Goal: Transaction & Acquisition: Purchase product/service

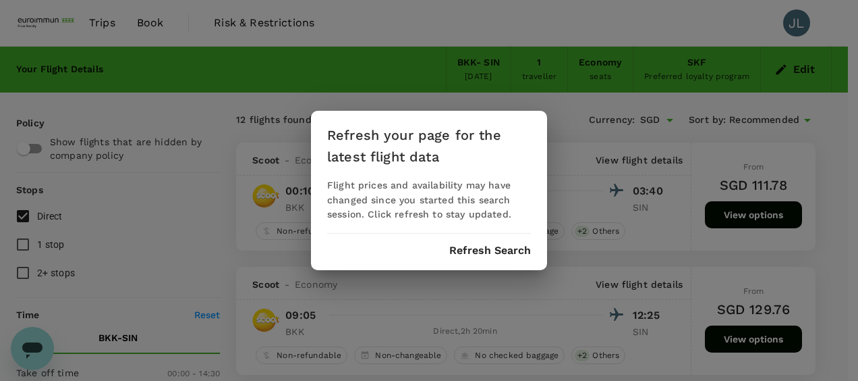
click at [469, 246] on button "Refresh Search" at bounding box center [490, 250] width 82 height 12
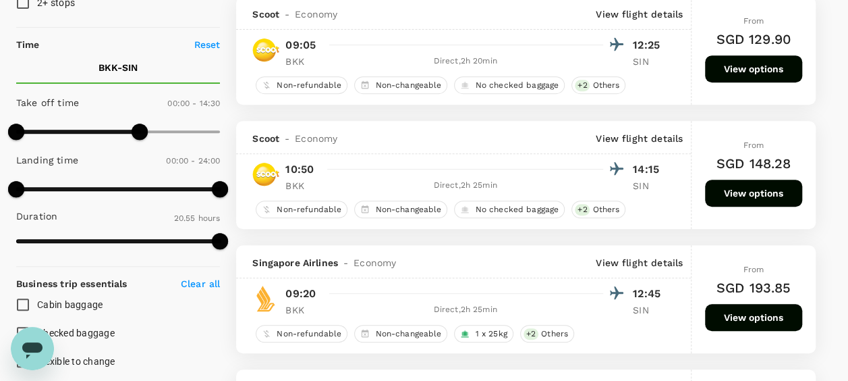
scroll to position [337, 0]
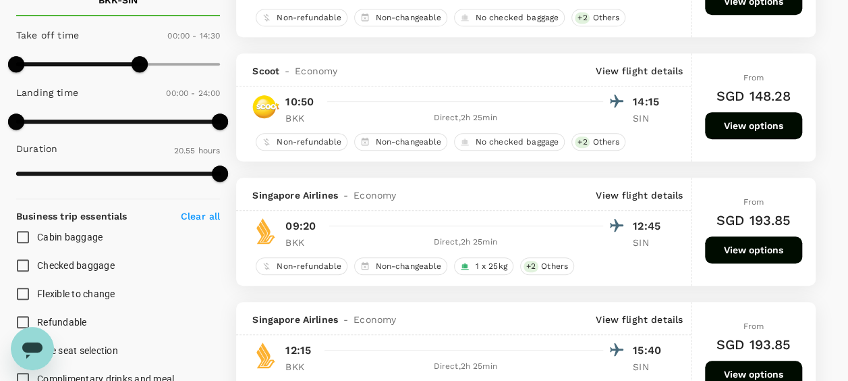
click at [755, 252] on button "View options" at bounding box center [753, 249] width 97 height 27
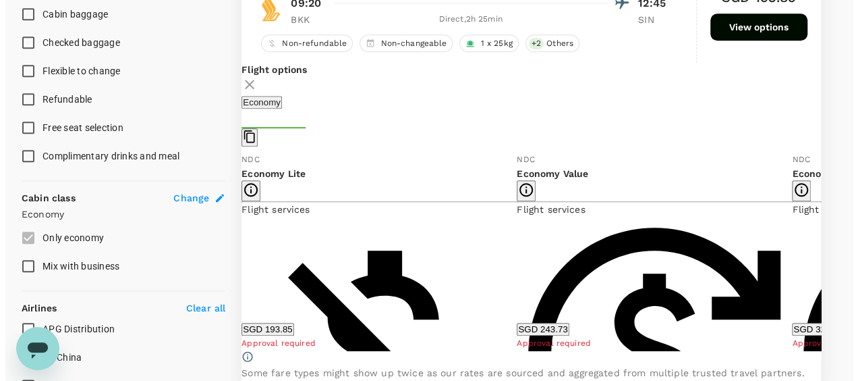
scroll to position [580, 0]
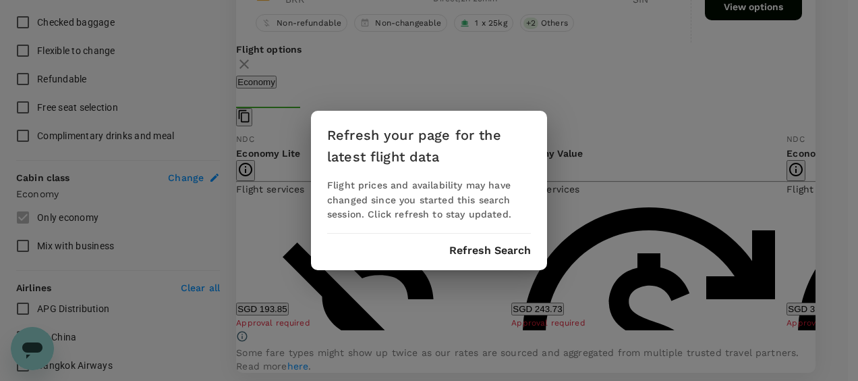
click at [797, 159] on div "Refresh your page for the latest flight data Flight prices and availability may…" at bounding box center [429, 190] width 858 height 381
click at [480, 250] on button "Refresh Search" at bounding box center [490, 250] width 82 height 12
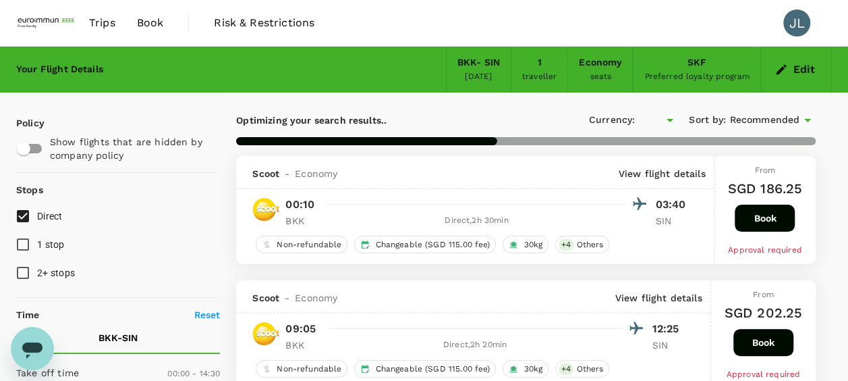
type input "SGD"
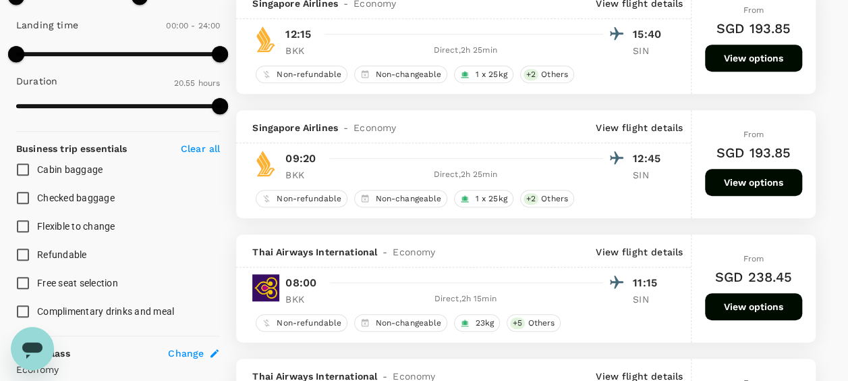
scroll to position [472, 0]
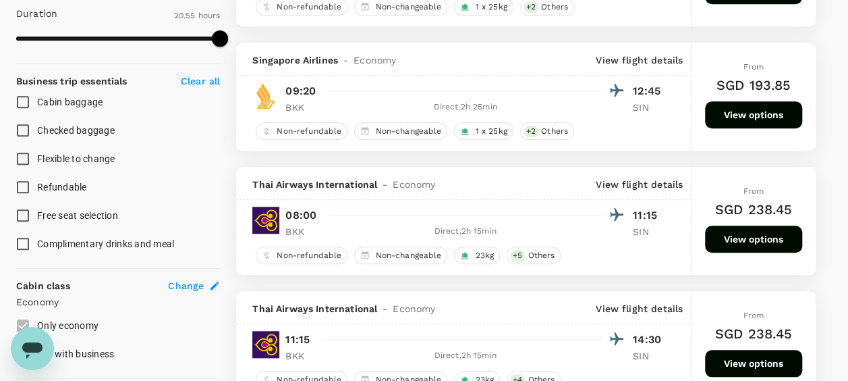
click at [729, 111] on button "View options" at bounding box center [753, 114] width 97 height 27
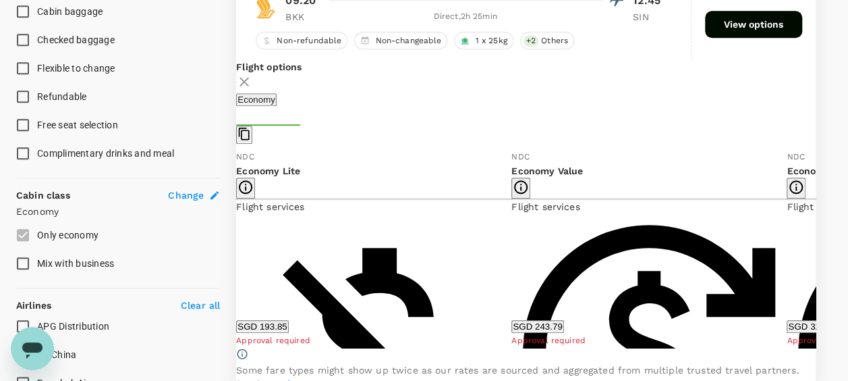
scroll to position [580, 0]
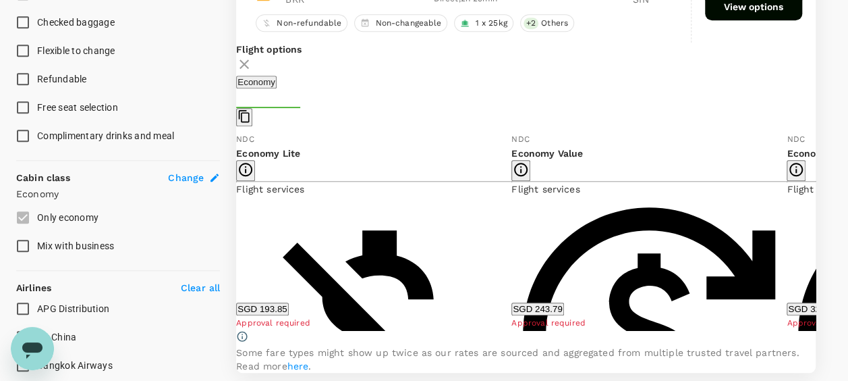
click at [563, 302] on button "SGD 243.79" at bounding box center [537, 308] width 52 height 13
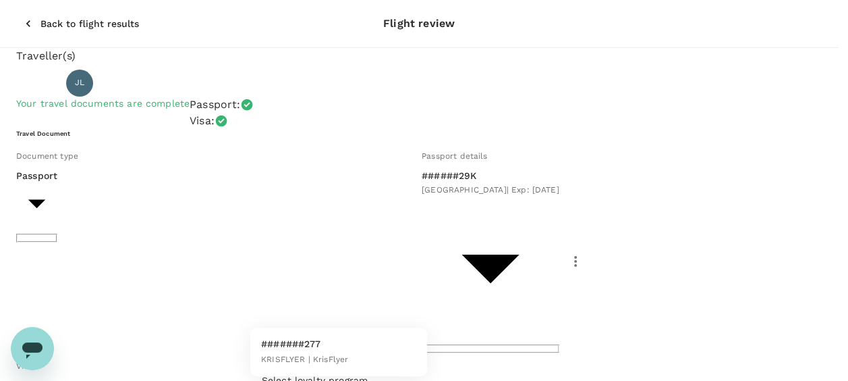
click at [353, 349] on li "#######277 KRISFLYER | KrisFlyer" at bounding box center [338, 352] width 177 height 38
type input "b43ce1bc-b111-471c-8056-837885163a97"
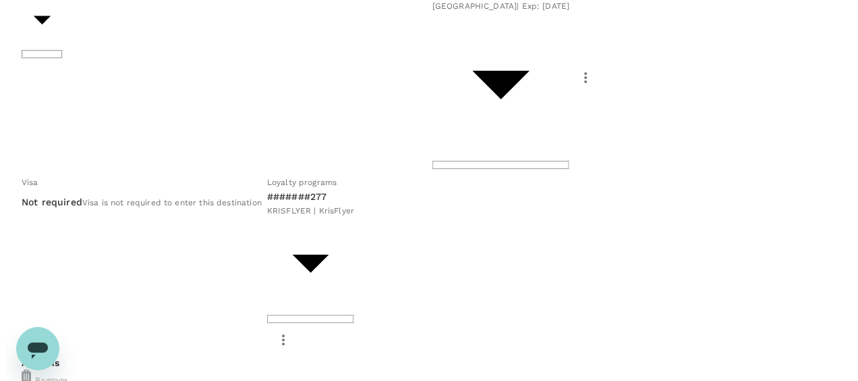
scroll to position [202, 0]
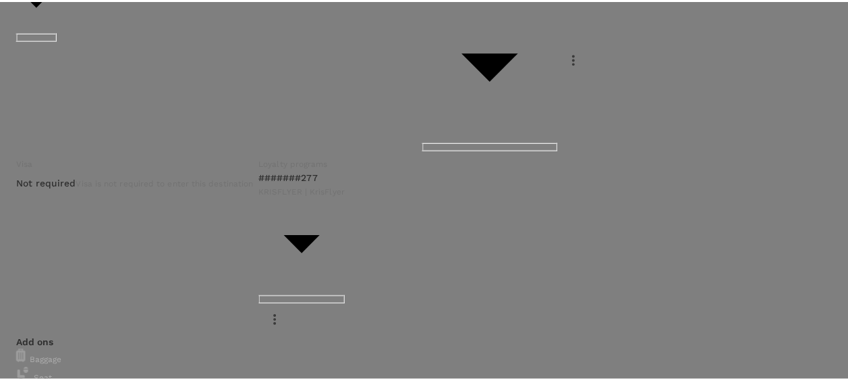
scroll to position [1, 0]
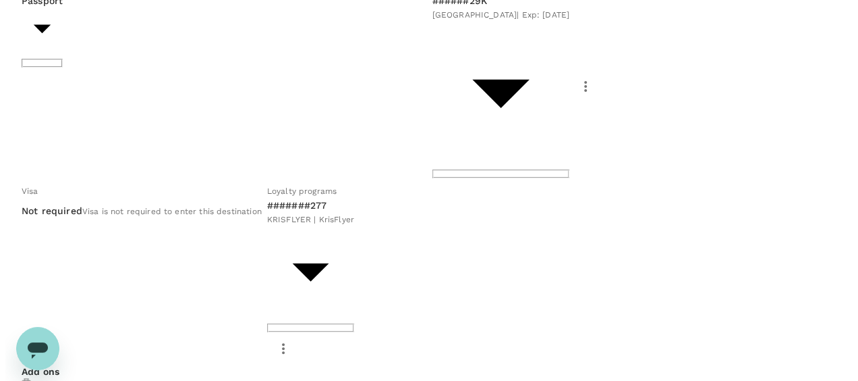
scroll to position [204, 0]
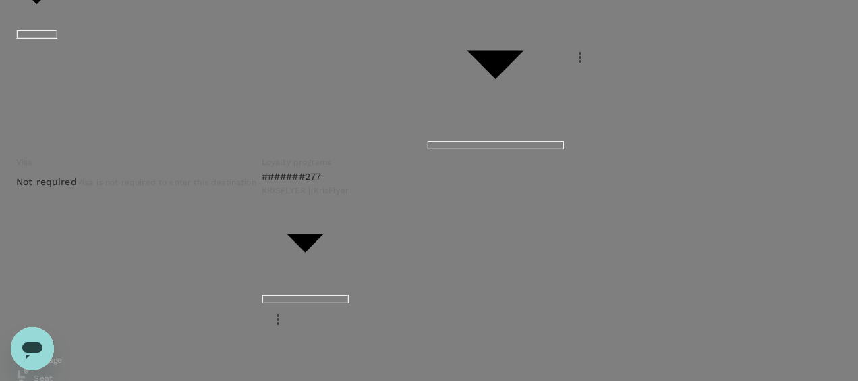
type input "9ae08bde-94be-4a60-86d8-4726f2345b2b"
type textarea "Travel plan approved, will email shortly"
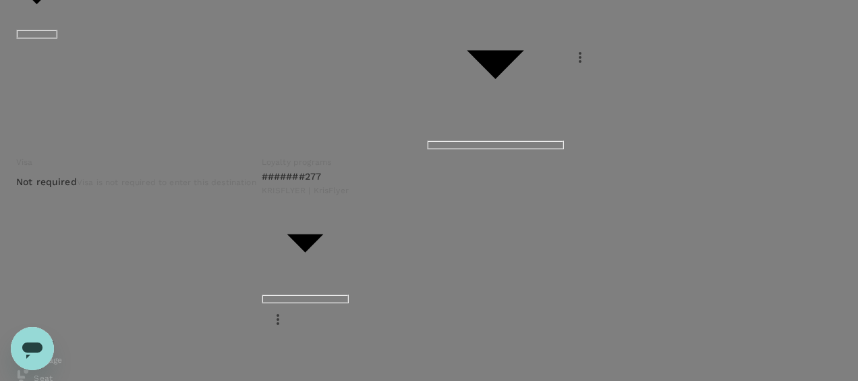
radio input "true"
radio input "false"
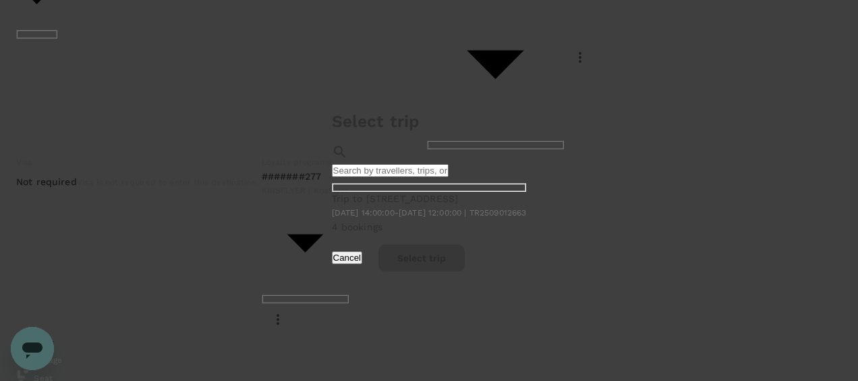
click at [463, 208] on span "2025-09-18 14:00:00 - 2025-09-19 12:00:00 | TR2509012663" at bounding box center [429, 212] width 195 height 9
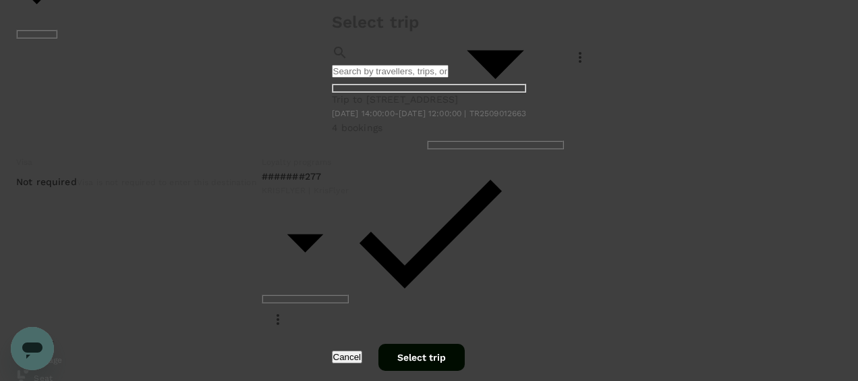
click at [465, 343] on button "Select trip" at bounding box center [422, 356] width 86 height 27
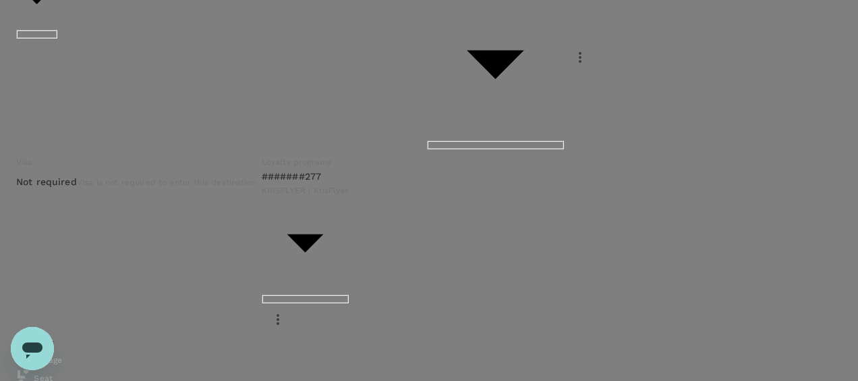
scroll to position [317, 0]
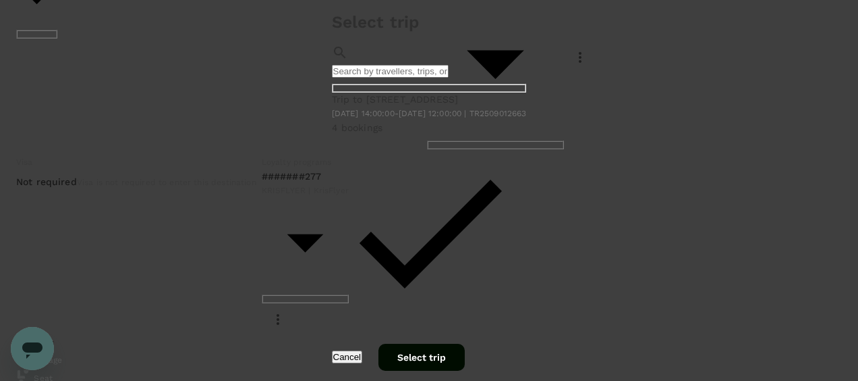
click at [465, 343] on button "Select trip" at bounding box center [422, 356] width 86 height 27
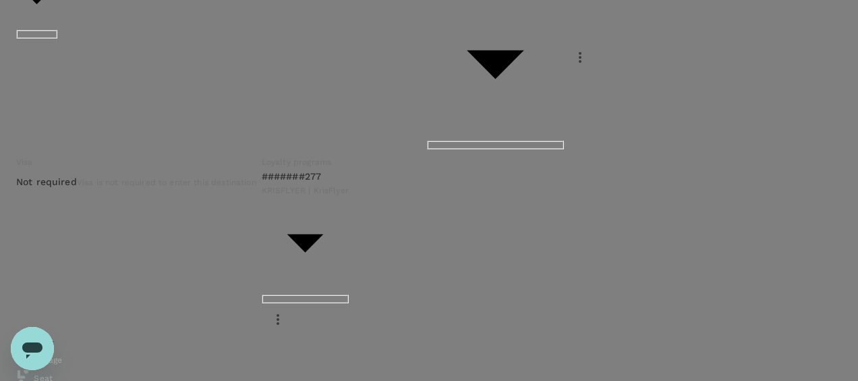
scroll to position [182, 0]
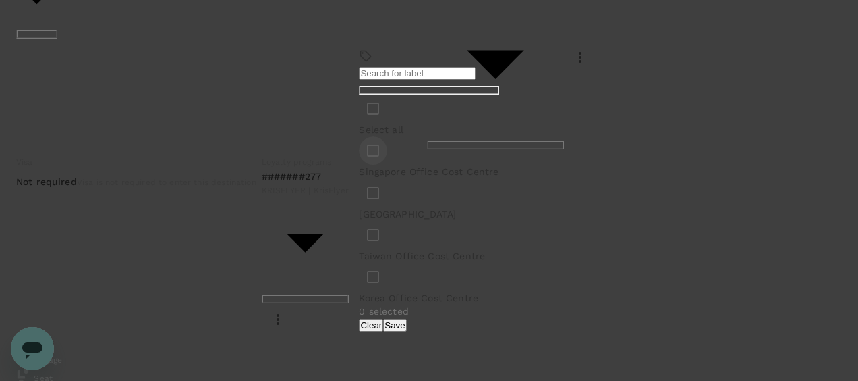
click at [359, 165] on input "checkbox" at bounding box center [373, 150] width 28 height 28
checkbox input "true"
click at [406, 318] on button "Save" at bounding box center [394, 324] width 23 height 13
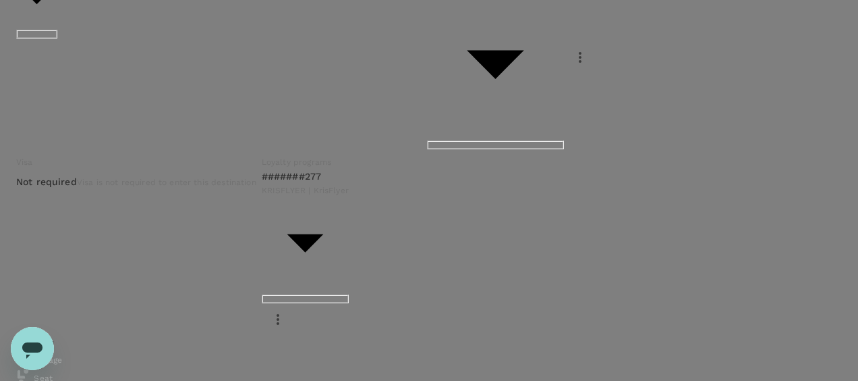
scroll to position [115, 0]
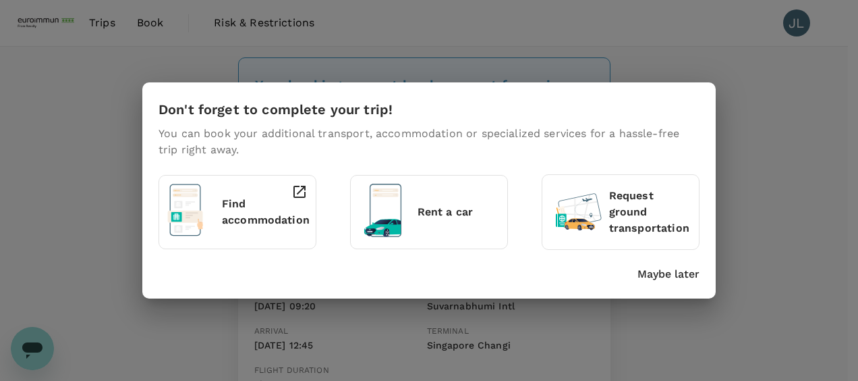
click at [652, 271] on p "Maybe later" at bounding box center [669, 274] width 62 height 16
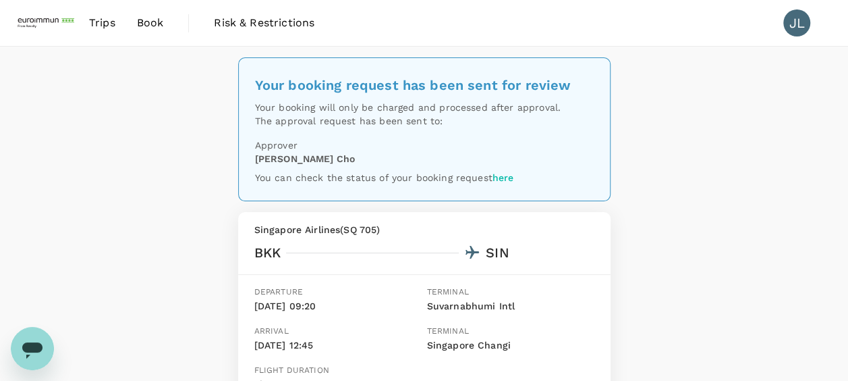
click at [8, 146] on div "Your booking request has been sent for review Your booking will only be charged…" at bounding box center [424, 322] width 848 height 551
click at [142, 23] on span "Book" at bounding box center [150, 23] width 27 height 16
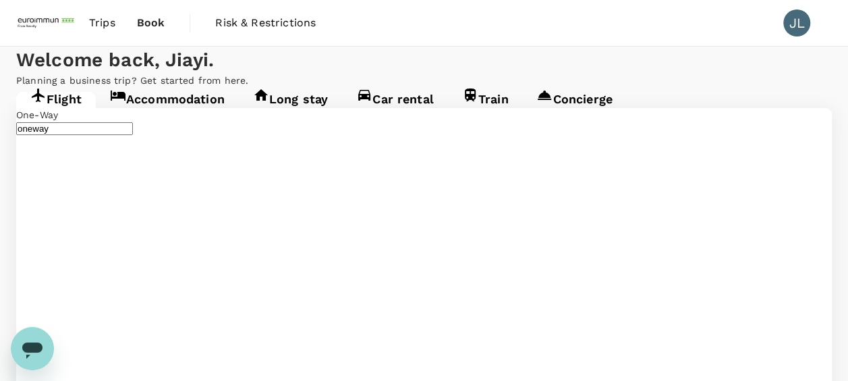
type input "Suvarnabhumi Intl (BKK)"
type input "Singapore Changi (SIN)"
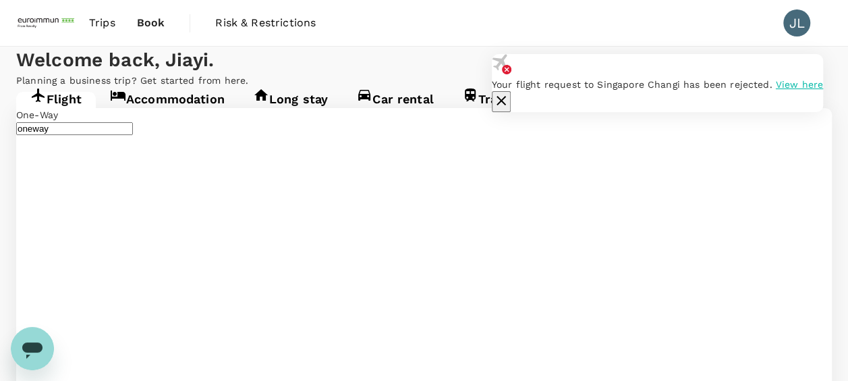
type input "Suvarnabhumi Intl (BKK)"
type input "Singapore Changi (SIN)"
type input "870"
drag, startPoint x: 738, startPoint y: 325, endPoint x: 685, endPoint y: 327, distance: 53.3
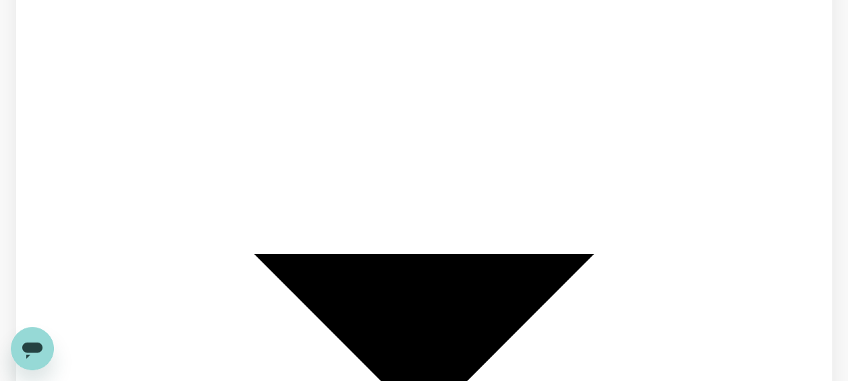
scroll to position [270, 0]
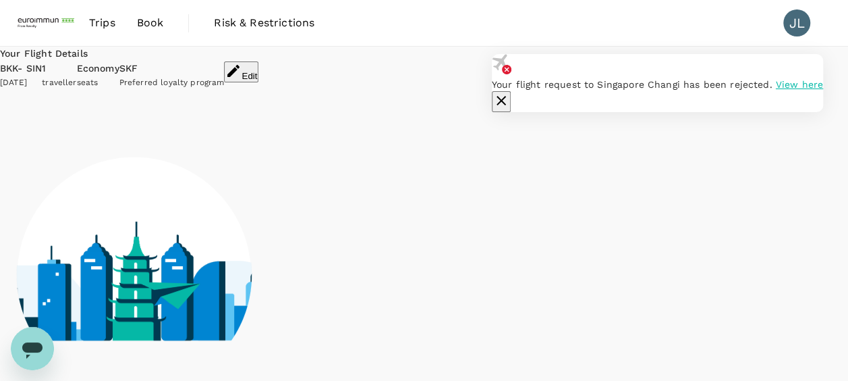
click at [776, 90] on span "View here" at bounding box center [799, 84] width 47 height 11
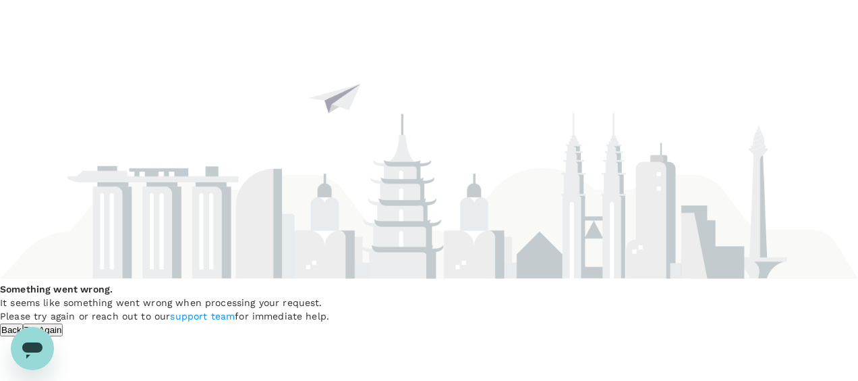
click at [23, 323] on button "Back" at bounding box center [11, 329] width 23 height 13
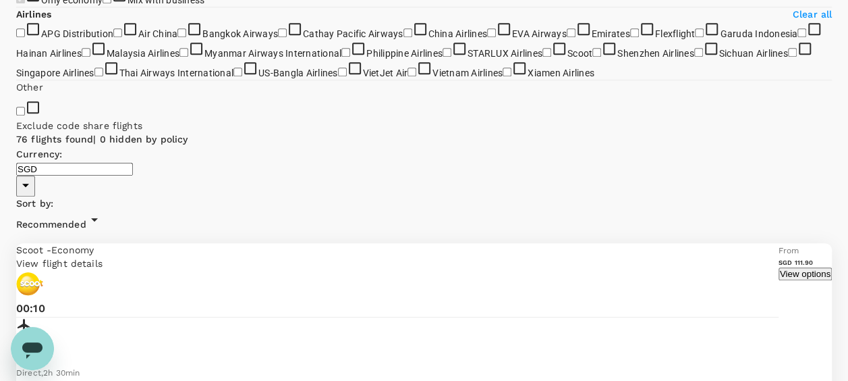
scroll to position [337, 0]
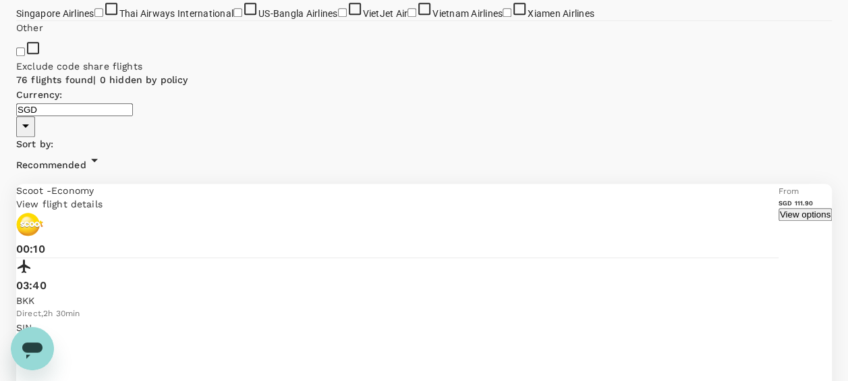
scroll to position [457, 0]
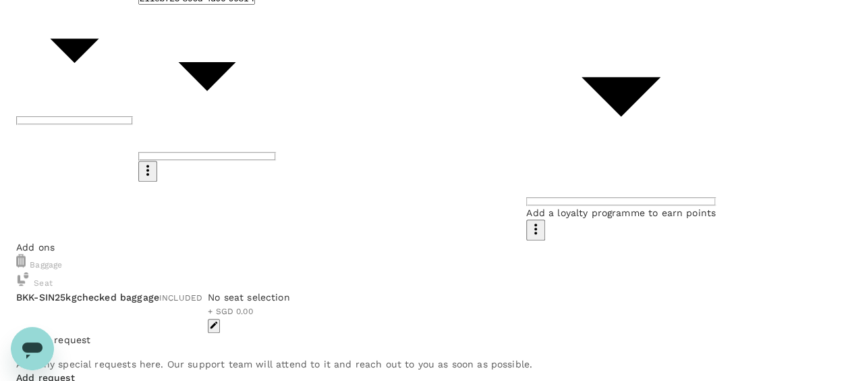
scroll to position [255, 0]
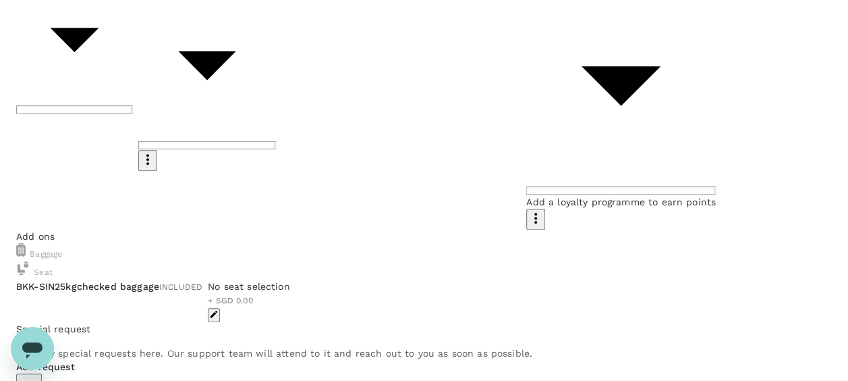
click at [37, 374] on icon "button" at bounding box center [29, 382] width 16 height 16
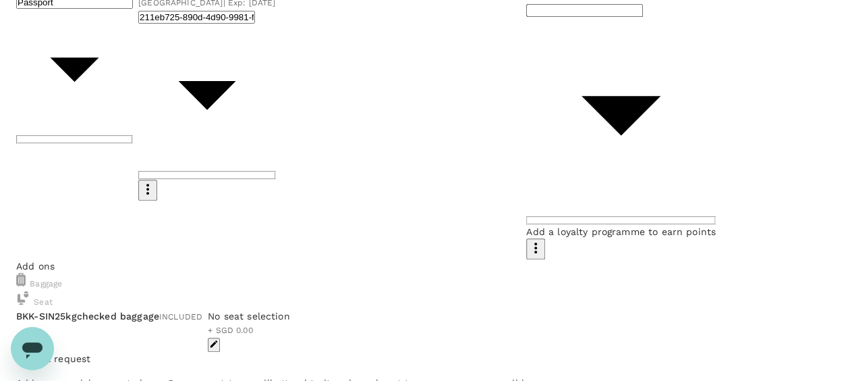
scroll to position [405, 0]
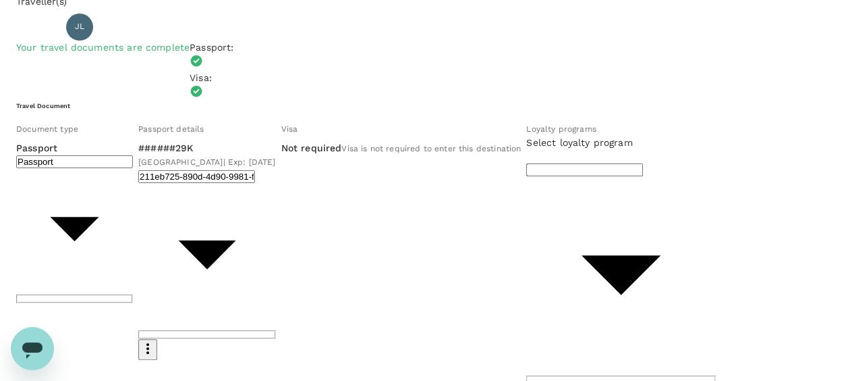
scroll to position [0, 0]
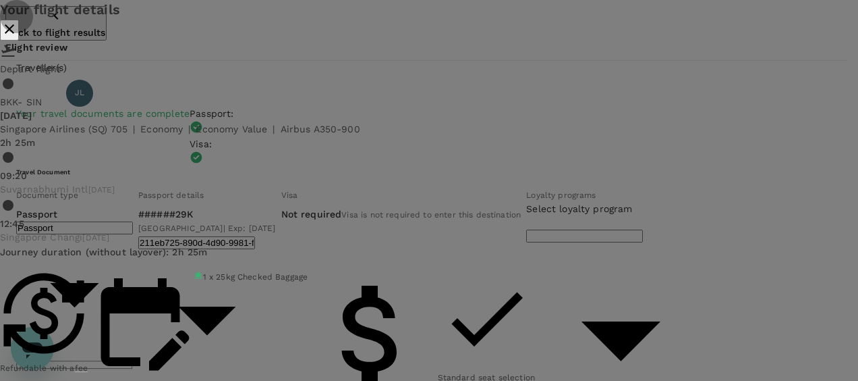
click at [14, 34] on icon "close" at bounding box center [9, 28] width 9 height 9
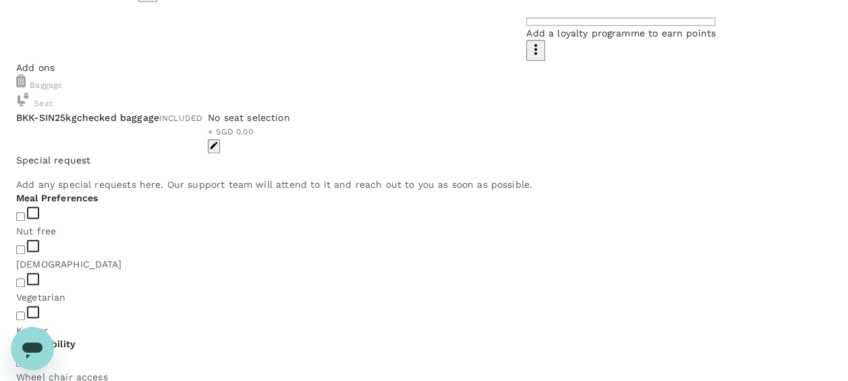
scroll to position [471, 0]
